Goal: Find specific page/section: Find specific page/section

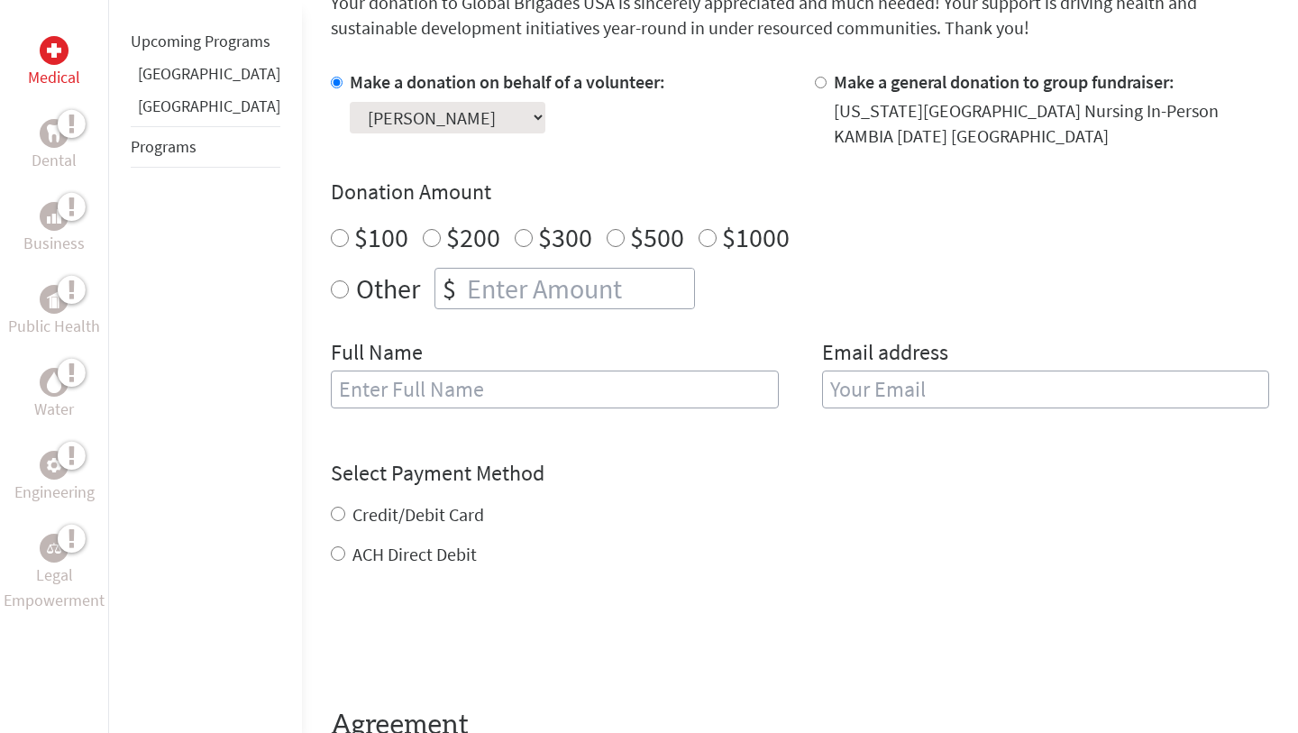
scroll to position [494, 0]
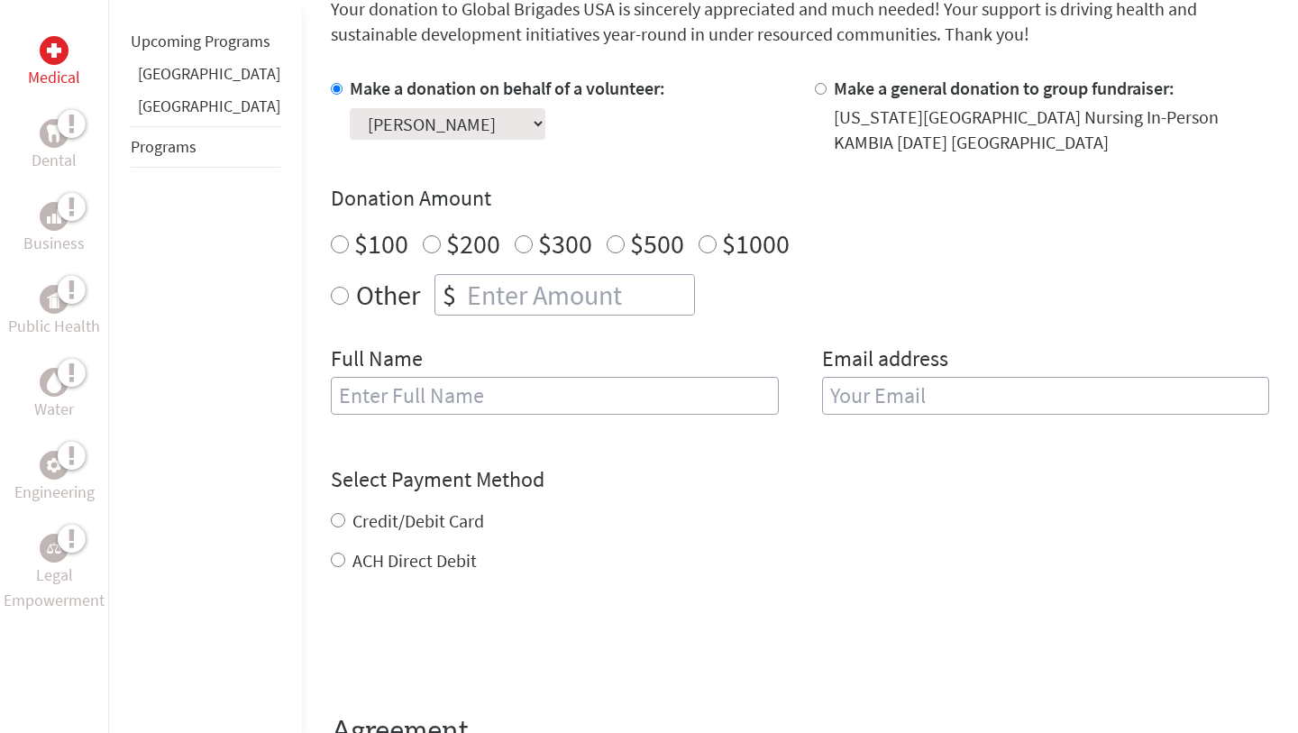
click at [168, 84] on link "[GEOGRAPHIC_DATA]" at bounding box center [209, 73] width 142 height 21
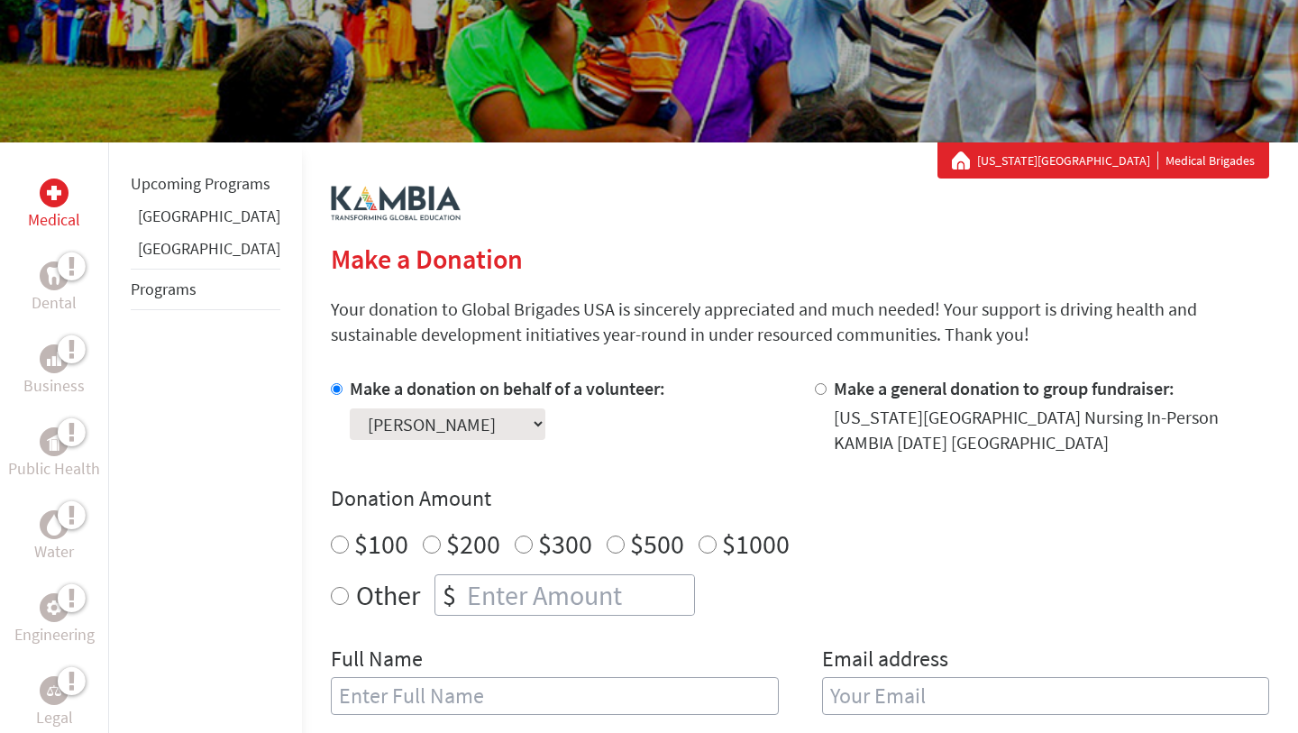
scroll to position [196, 0]
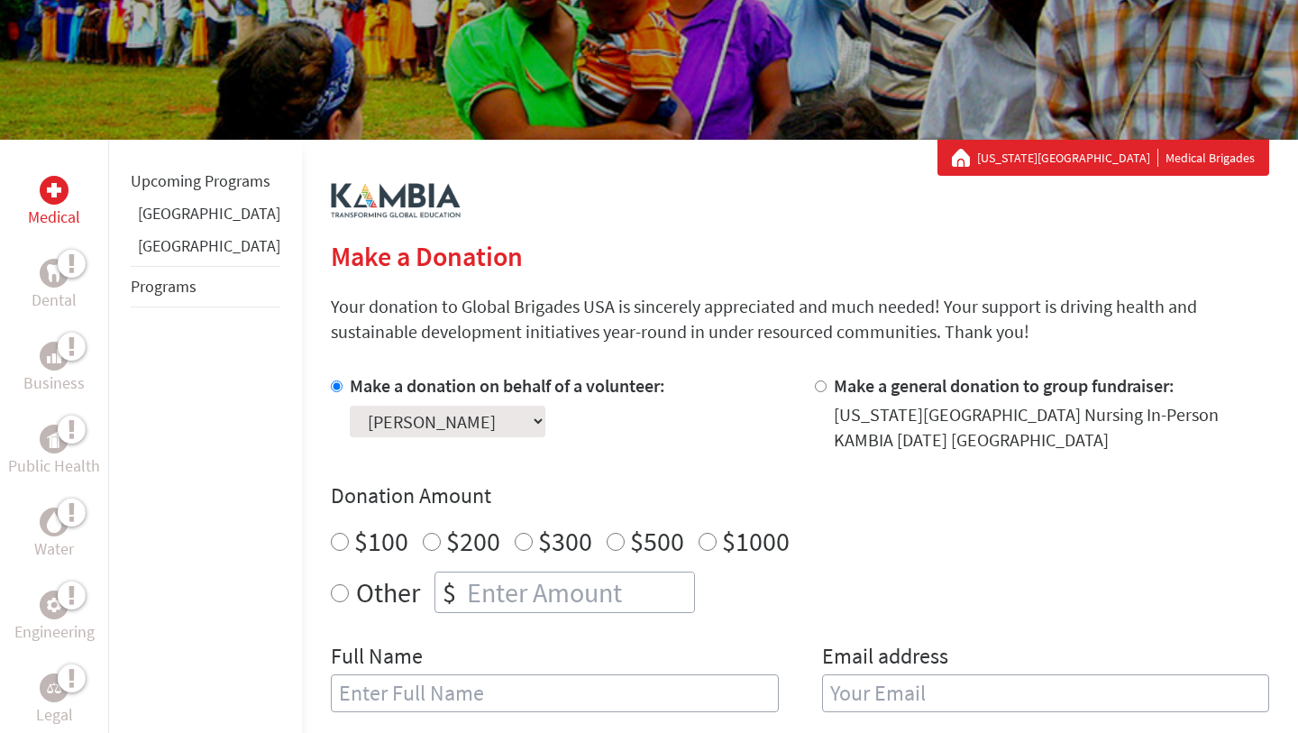
click at [166, 256] on link "[GEOGRAPHIC_DATA]" at bounding box center [209, 245] width 142 height 21
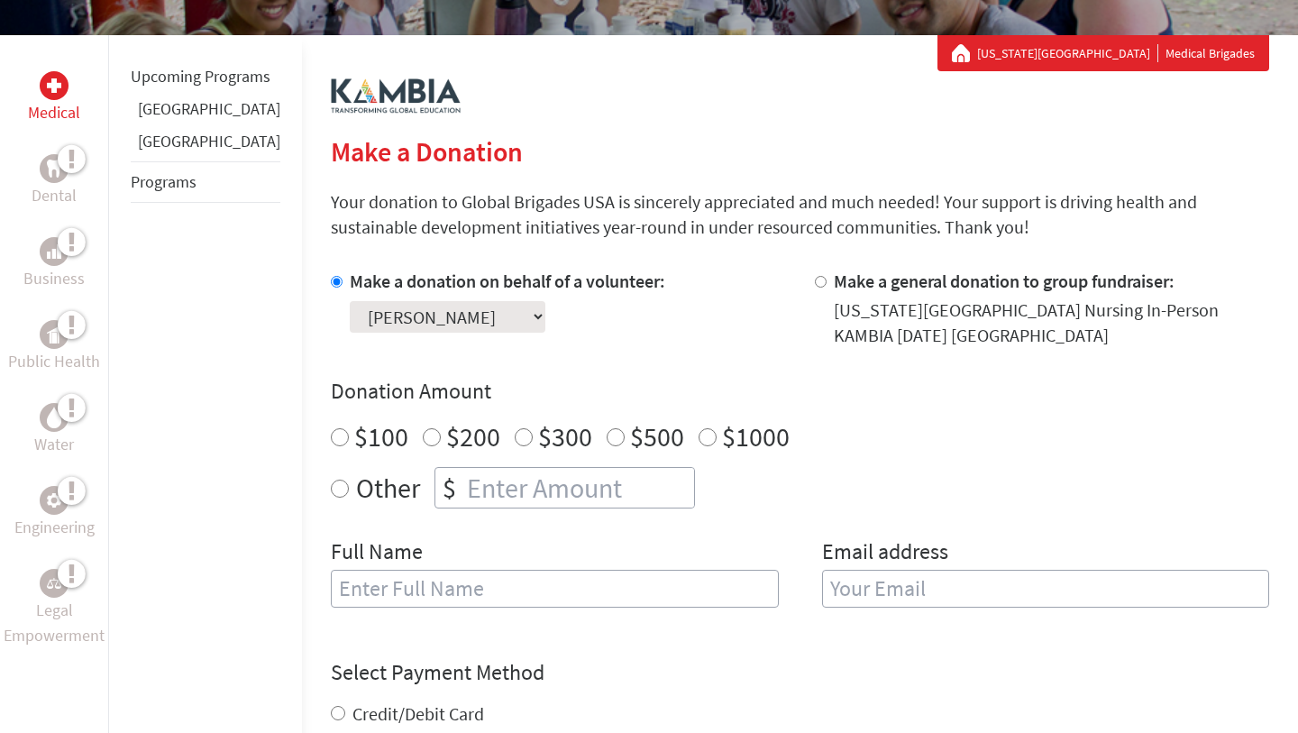
scroll to position [305, 0]
